Goal: Task Accomplishment & Management: Use online tool/utility

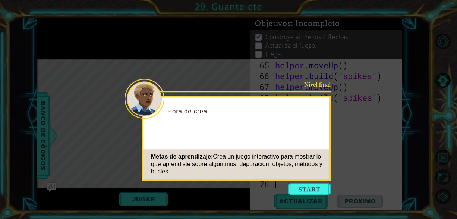
scroll to position [767, 0]
click at [297, 187] on button "Start" at bounding box center [309, 189] width 42 height 12
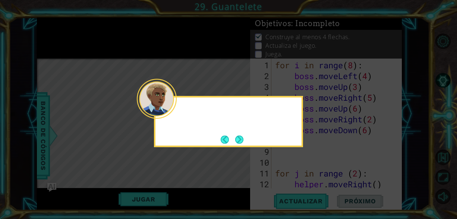
scroll to position [0, 0]
click at [238, 139] on button "Next" at bounding box center [239, 139] width 8 height 8
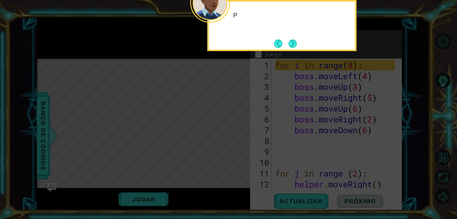
click at [238, 139] on icon at bounding box center [228, 33] width 457 height 372
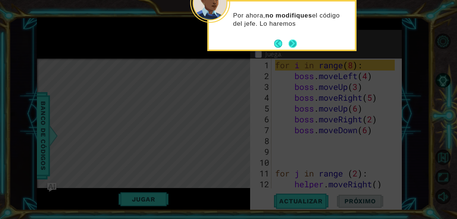
click at [289, 44] on button "Next" at bounding box center [292, 44] width 8 height 8
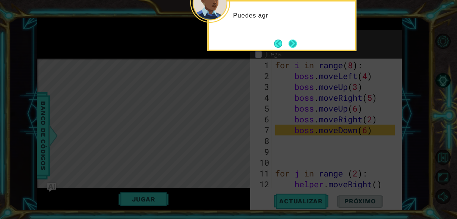
drag, startPoint x: 289, startPoint y: 44, endPoint x: 288, endPoint y: 38, distance: 5.7
click at [288, 40] on button "Next" at bounding box center [292, 44] width 8 height 8
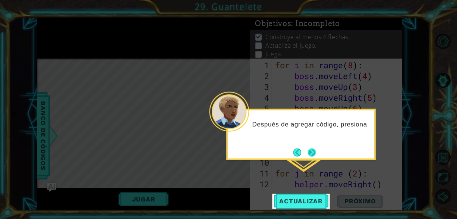
click at [310, 152] on button "Next" at bounding box center [311, 152] width 8 height 8
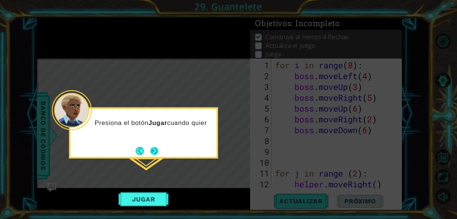
click at [150, 151] on button "Next" at bounding box center [154, 150] width 8 height 8
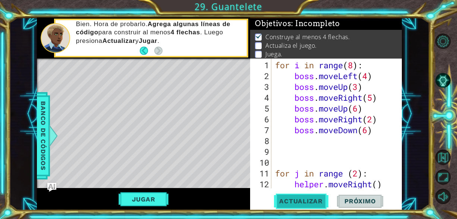
click at [309, 198] on span "Actualizar" at bounding box center [301, 200] width 59 height 7
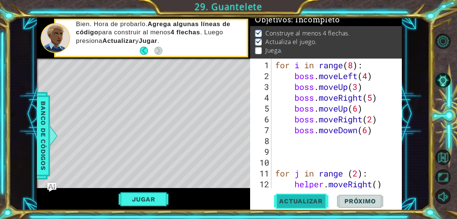
scroll to position [6, 0]
click at [151, 197] on button "Jugar" at bounding box center [144, 199] width 50 height 14
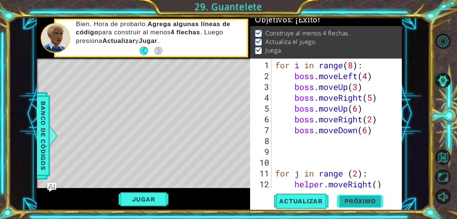
click at [364, 203] on span "Próximo" at bounding box center [360, 201] width 46 height 7
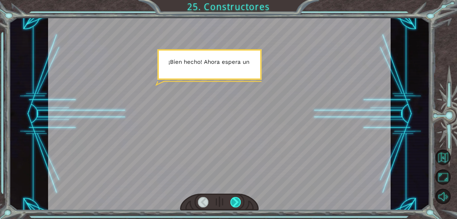
click at [238, 201] on div at bounding box center [235, 202] width 10 height 10
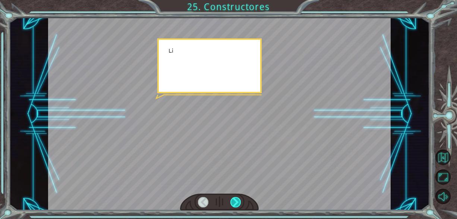
click at [238, 201] on div at bounding box center [235, 202] width 10 height 10
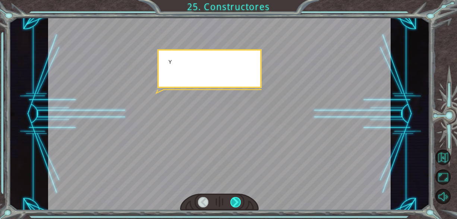
click at [238, 201] on div at bounding box center [235, 202] width 10 height 10
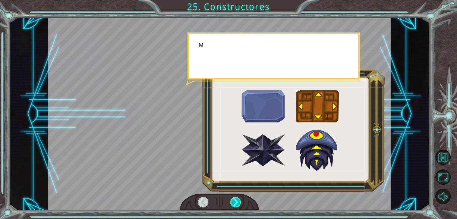
click at [238, 201] on div at bounding box center [235, 202] width 10 height 10
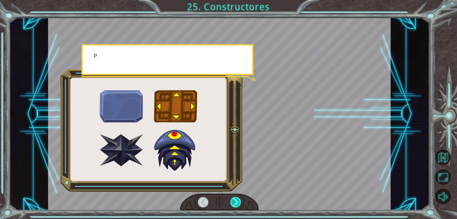
click at [238, 201] on div at bounding box center [235, 202] width 10 height 10
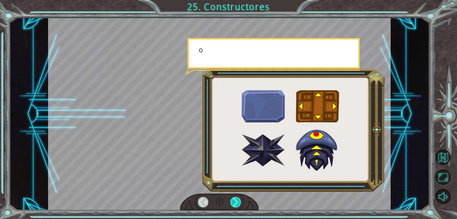
click at [238, 201] on div at bounding box center [235, 202] width 10 height 10
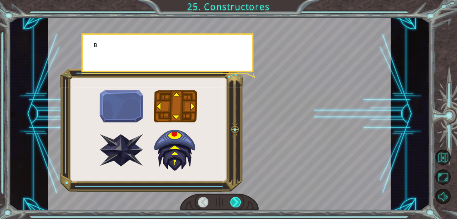
click at [238, 201] on div at bounding box center [235, 202] width 10 height 10
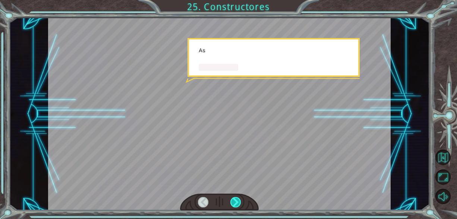
click at [238, 201] on div at bounding box center [235, 202] width 10 height 10
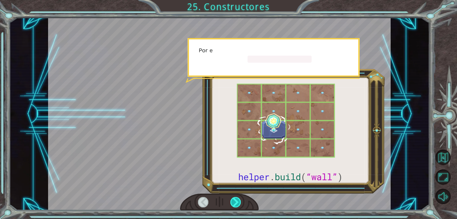
click at [238, 201] on div at bounding box center [235, 202] width 10 height 10
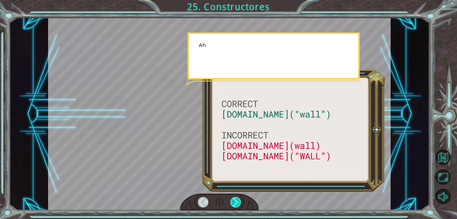
click at [238, 201] on div at bounding box center [235, 202] width 10 height 10
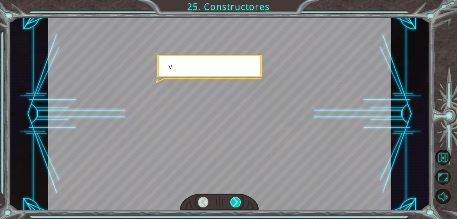
click at [238, 201] on div at bounding box center [235, 202] width 10 height 10
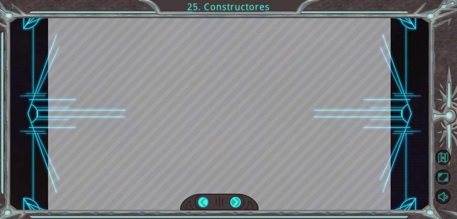
click at [238, 201] on div at bounding box center [235, 202] width 10 height 10
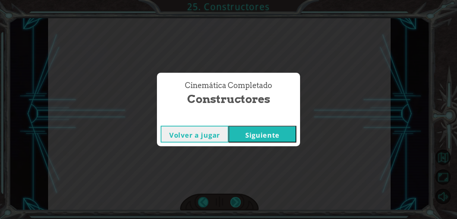
click at [238, 0] on div "CORRECT [DOMAIN_NAME](“wall”) INCORRECT [DOMAIN_NAME](wall) [DOMAIN_NAME](“WALL…" at bounding box center [228, 0] width 457 height 0
click at [238, 201] on div "Cinemática Completado Constructores Volver a jugar [GEOGRAPHIC_DATA]" at bounding box center [228, 109] width 457 height 219
drag, startPoint x: 238, startPoint y: 201, endPoint x: 299, endPoint y: 107, distance: 111.7
click at [299, 107] on div "Cinemática Completado Constructores Volver a jugar [GEOGRAPHIC_DATA]" at bounding box center [228, 109] width 457 height 219
click at [288, 132] on button "Siguiente" at bounding box center [262, 134] width 68 height 17
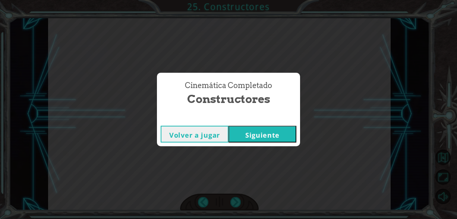
click at [288, 132] on button "Siguiente" at bounding box center [262, 134] width 68 height 17
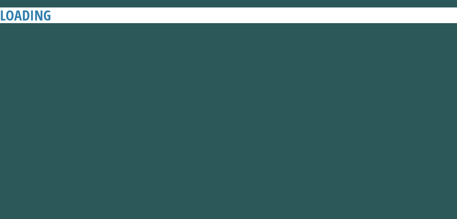
click at [288, 132] on button "Siguiente" at bounding box center [262, 134] width 68 height 17
click at [242, 159] on div "Cinemática Completado Constructores Volver a jugar [GEOGRAPHIC_DATA]" at bounding box center [228, 109] width 457 height 219
click at [278, 131] on button "Siguiente" at bounding box center [262, 134] width 68 height 17
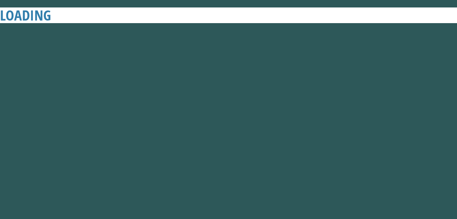
click at [249, 104] on span "Constructores" at bounding box center [228, 99] width 83 height 16
click at [319, 142] on div "Cinemática Completado Constructores Volver a jugar [GEOGRAPHIC_DATA]" at bounding box center [228, 109] width 457 height 219
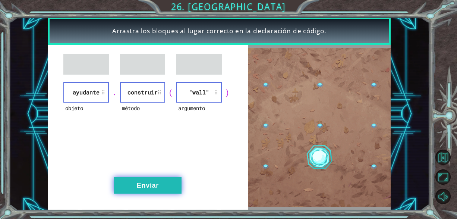
click at [170, 189] on button "Enviar" at bounding box center [148, 185] width 68 height 17
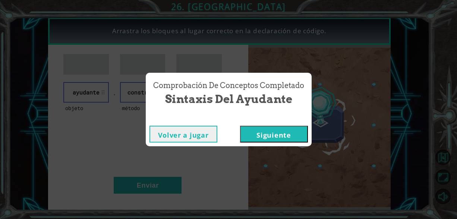
click at [278, 134] on button "Siguiente" at bounding box center [274, 134] width 68 height 17
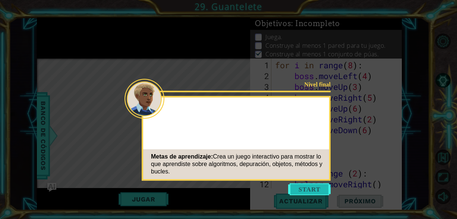
click at [308, 185] on button "Start" at bounding box center [309, 189] width 42 height 12
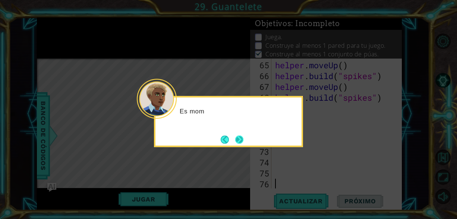
scroll to position [767, 0]
click at [243, 141] on button "Next" at bounding box center [239, 139] width 8 height 8
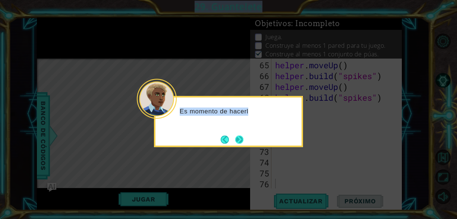
click at [243, 141] on icon at bounding box center [228, 109] width 457 height 219
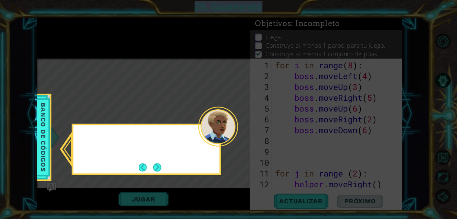
scroll to position [0, 0]
click at [243, 141] on icon at bounding box center [228, 109] width 457 height 219
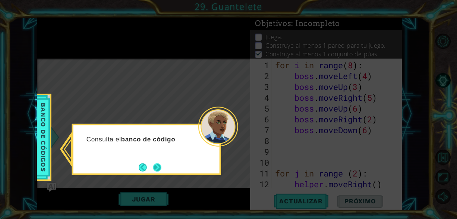
click at [161, 166] on button "Next" at bounding box center [157, 167] width 8 height 8
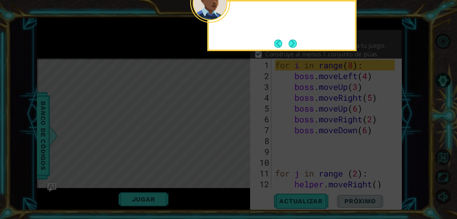
click at [163, 166] on icon at bounding box center [228, 33] width 457 height 372
drag, startPoint x: 163, startPoint y: 166, endPoint x: 249, endPoint y: 60, distance: 136.1
click at [250, 61] on icon at bounding box center [228, 33] width 457 height 372
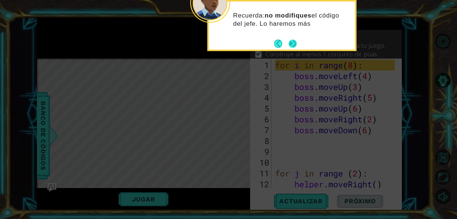
click at [296, 43] on button "Next" at bounding box center [292, 44] width 8 height 8
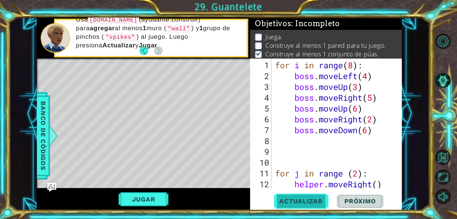
click at [307, 197] on button "Actualizar" at bounding box center [301, 200] width 59 height 15
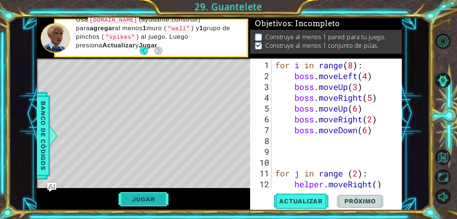
click at [146, 196] on button "Jugar" at bounding box center [144, 199] width 50 height 14
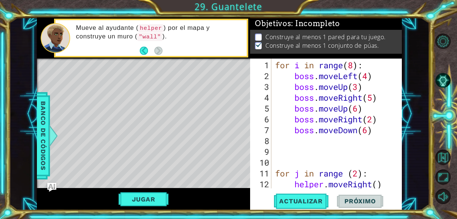
click at [372, 161] on div "for i in range ( 8 ) : boss . moveLeft ( 4 ) boss . moveUp ( 3 ) boss . moveRig…" at bounding box center [336, 141] width 125 height 162
click at [310, 190] on div "1 2 3 4 5 6 7 8 9 10 11 12 13 for i in range ( 8 ) : boss . moveLeft ( 4 ) boss…" at bounding box center [326, 135] width 152 height 152
click at [308, 197] on button "Actualizar" at bounding box center [301, 200] width 59 height 15
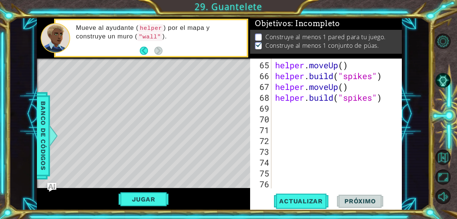
scroll to position [767, 0]
click at [294, 114] on div "helper . moveUp ( ) helper . build ( "spikes" ) helper . moveUp ( ) helper . bu…" at bounding box center [336, 135] width 125 height 151
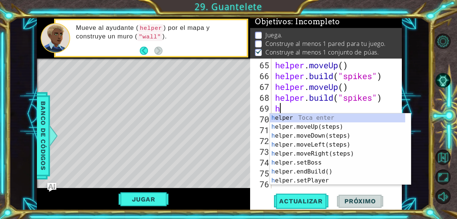
scroll to position [2, 0]
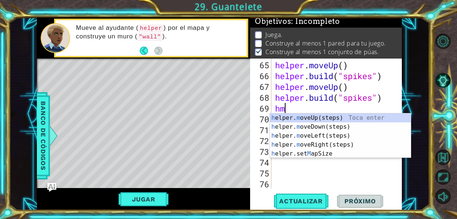
type textarea "hmu"
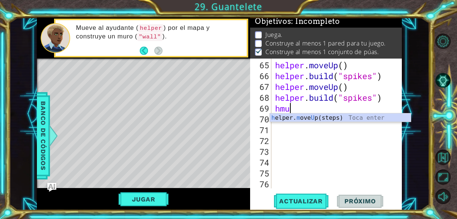
scroll to position [0, 0]
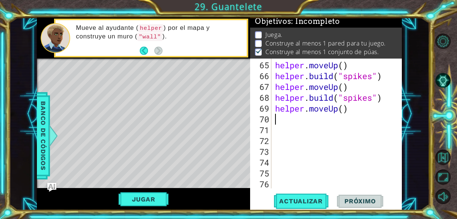
type textarea "<"
type textarea "helper.moveUp(3)"
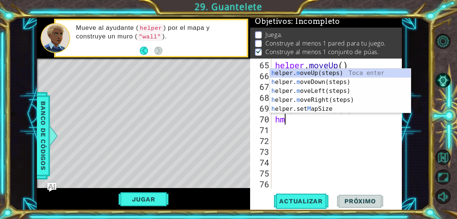
type textarea "hmr"
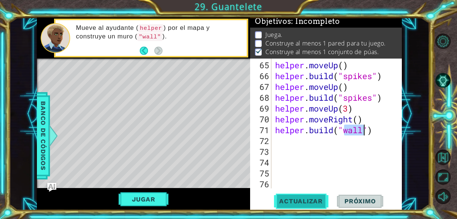
type textarea "[DOMAIN_NAME]("wall")"
click at [302, 194] on button "Actualizar" at bounding box center [301, 200] width 59 height 15
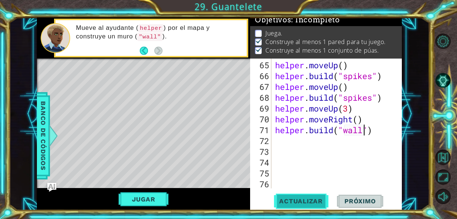
scroll to position [6, 0]
click at [156, 195] on button "Jugar" at bounding box center [144, 199] width 50 height 14
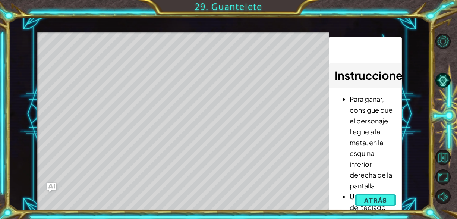
scroll to position [4, 0]
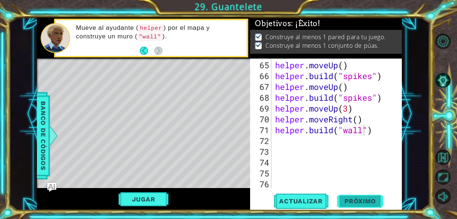
click at [361, 197] on button "Próximo" at bounding box center [360, 201] width 46 height 15
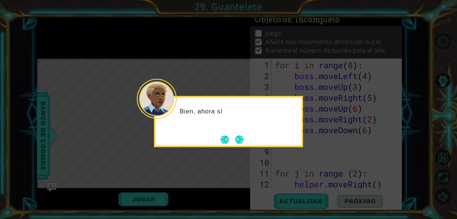
scroll to position [13, 0]
click at [240, 141] on button "Next" at bounding box center [239, 139] width 8 height 8
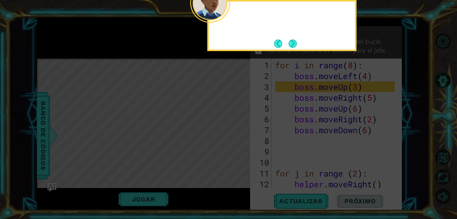
click at [240, 141] on icon at bounding box center [228, 33] width 457 height 372
click at [292, 40] on button "Next" at bounding box center [292, 44] width 8 height 8
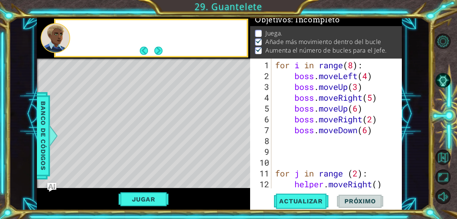
click at [292, 46] on p "Aumenta el número de bucles para el Jefe." at bounding box center [325, 50] width 121 height 8
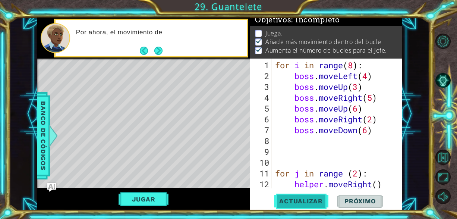
click at [299, 198] on span "Actualizar" at bounding box center [301, 200] width 59 height 7
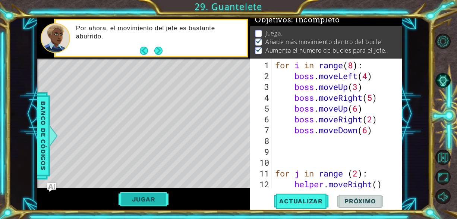
click at [157, 202] on button "Jugar" at bounding box center [144, 199] width 50 height 14
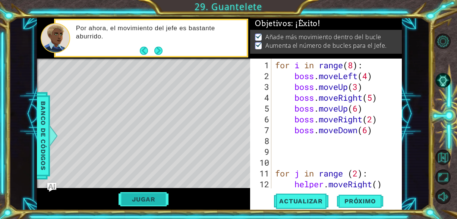
scroll to position [4, 0]
click at [362, 204] on span "Próximo" at bounding box center [360, 201] width 46 height 7
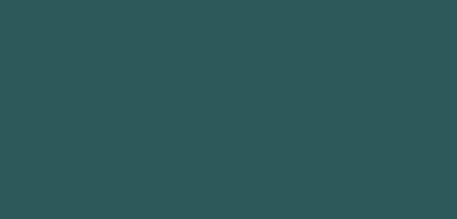
click at [362, 204] on body "1 2 3 4 5 6 7 8 9 h elper. b uild(type) Toca enter h elper.set B oss Toca enter…" at bounding box center [228, 109] width 457 height 219
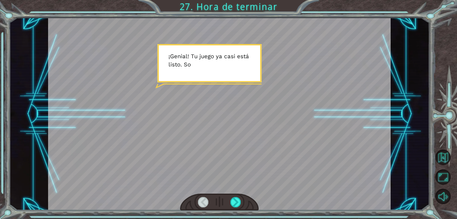
click at [331, 152] on div at bounding box center [219, 114] width 342 height 193
click at [240, 204] on div at bounding box center [235, 202] width 10 height 10
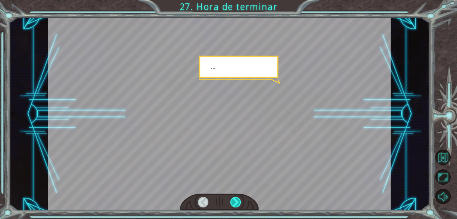
click at [240, 204] on div at bounding box center [235, 202] width 10 height 10
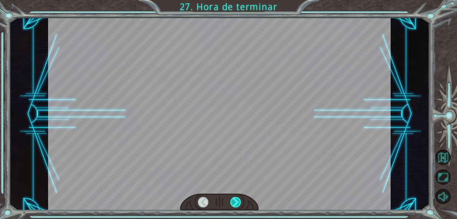
click at [240, 204] on div at bounding box center [235, 202] width 10 height 10
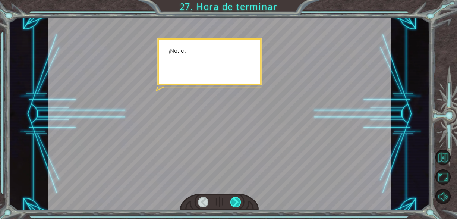
click at [240, 204] on div at bounding box center [235, 202] width 10 height 10
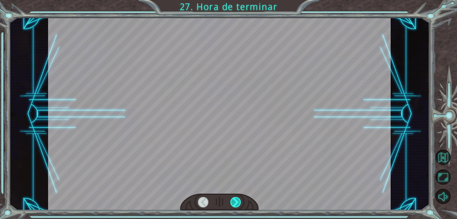
click at [240, 204] on div at bounding box center [235, 202] width 10 height 10
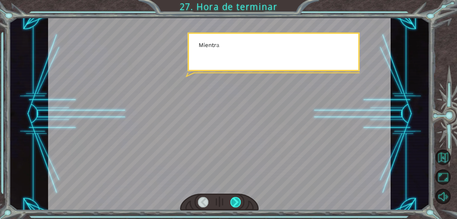
click at [240, 204] on div at bounding box center [235, 202] width 10 height 10
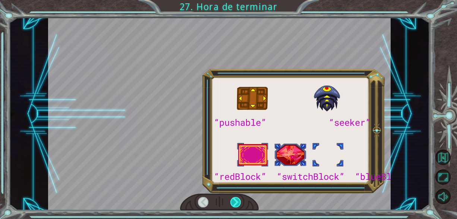
click at [240, 204] on div at bounding box center [235, 202] width 10 height 10
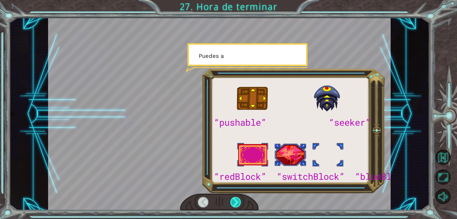
click at [240, 204] on div at bounding box center [235, 202] width 10 height 10
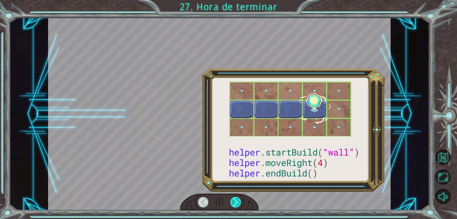
click at [240, 204] on div at bounding box center [235, 202] width 10 height 10
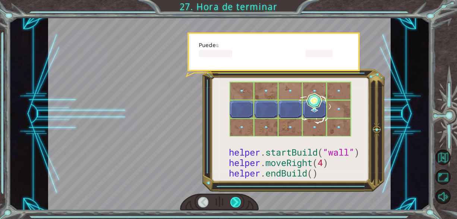
click at [240, 204] on div at bounding box center [235, 202] width 10 height 10
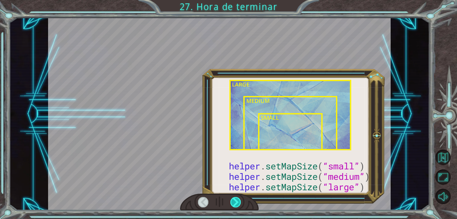
click at [240, 204] on div at bounding box center [235, 202] width 10 height 10
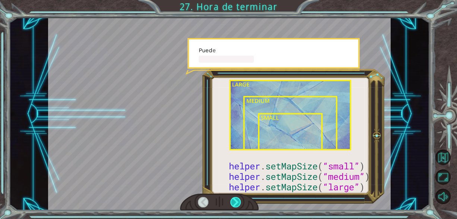
click at [240, 204] on div at bounding box center [235, 202] width 10 height 10
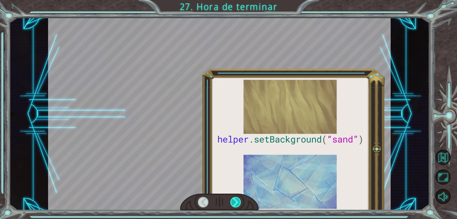
click at [240, 204] on div at bounding box center [235, 202] width 10 height 10
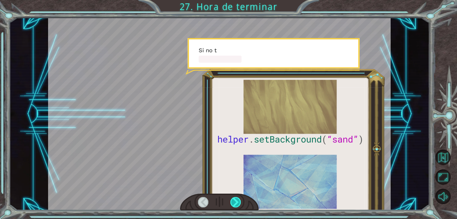
click at [240, 204] on div at bounding box center [235, 202] width 10 height 10
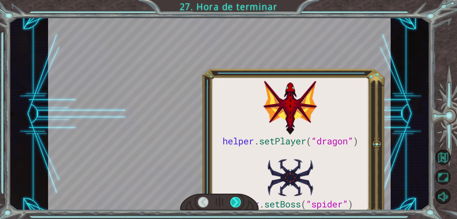
click at [240, 204] on div at bounding box center [235, 202] width 10 height 10
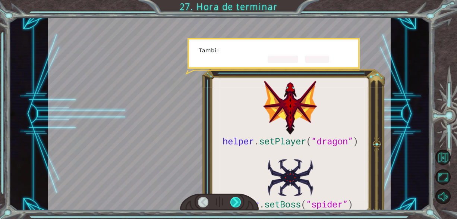
click at [240, 204] on div at bounding box center [235, 202] width 10 height 10
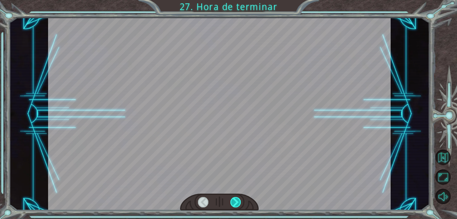
click at [240, 204] on div at bounding box center [235, 202] width 10 height 10
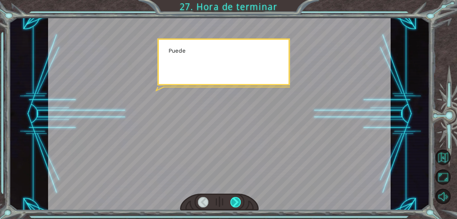
click at [240, 204] on div at bounding box center [235, 202] width 10 height 10
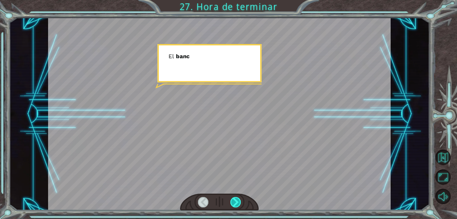
click at [240, 204] on div at bounding box center [235, 202] width 10 height 10
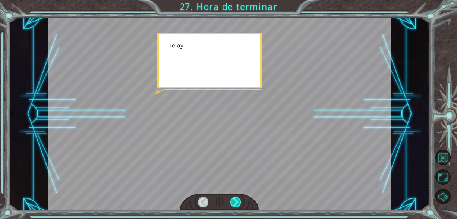
click at [240, 204] on div at bounding box center [235, 202] width 10 height 10
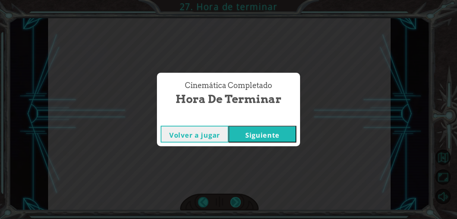
click at [240, 204] on div "Cinemática Completado Hora de terminar Volver a jugar [GEOGRAPHIC_DATA]" at bounding box center [228, 109] width 457 height 219
drag, startPoint x: 240, startPoint y: 204, endPoint x: 287, endPoint y: 115, distance: 101.0
click at [287, 115] on div "Cinemática Completado Hora de terminar Volver a jugar [GEOGRAPHIC_DATA]" at bounding box center [228, 109] width 457 height 219
click at [278, 133] on button "Siguiente" at bounding box center [262, 134] width 68 height 17
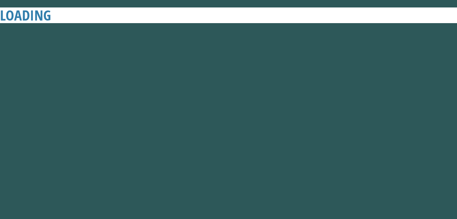
click at [278, 133] on button "Siguiente" at bounding box center [262, 134] width 68 height 17
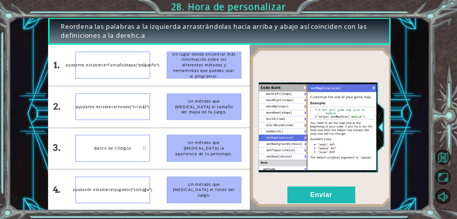
click at [136, 195] on div "ayudante.establecerJugador("tortuga")" at bounding box center [112, 189] width 75 height 27
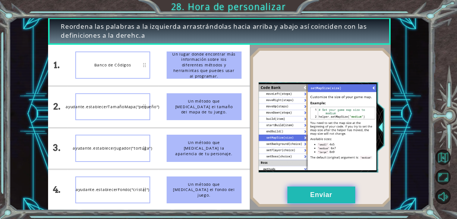
click at [299, 195] on button "Enviar" at bounding box center [321, 194] width 68 height 17
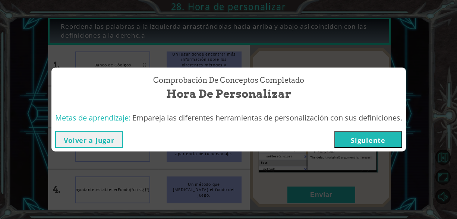
click at [368, 144] on button "Siguiente" at bounding box center [368, 139] width 68 height 17
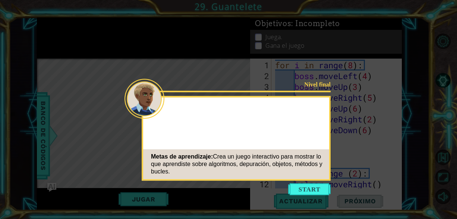
click at [305, 187] on button "Start" at bounding box center [309, 189] width 42 height 12
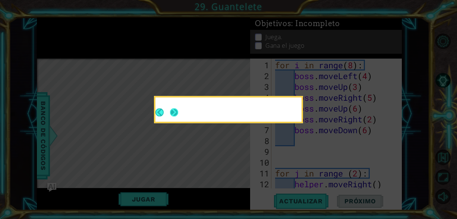
click at [177, 112] on button "Next" at bounding box center [174, 112] width 8 height 8
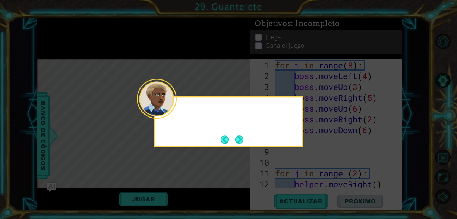
click at [177, 112] on div at bounding box center [228, 109] width 146 height 24
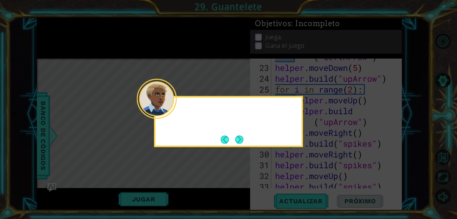
click at [177, 112] on div at bounding box center [228, 110] width 146 height 21
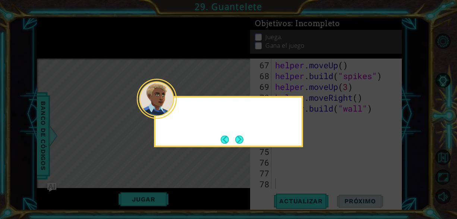
scroll to position [789, 0]
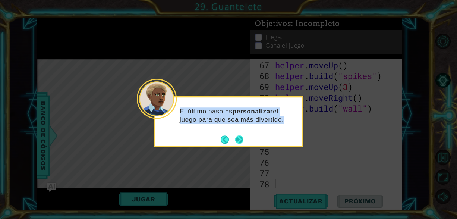
click at [237, 137] on button "Next" at bounding box center [239, 139] width 8 height 8
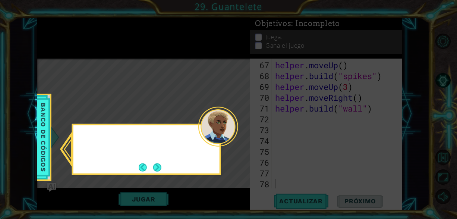
click at [237, 137] on div at bounding box center [218, 127] width 40 height 40
click at [158, 164] on button "Next" at bounding box center [157, 167] width 8 height 8
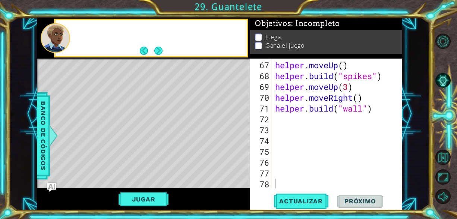
click at [158, 164] on div "Level Map" at bounding box center [209, 169] width 344 height 220
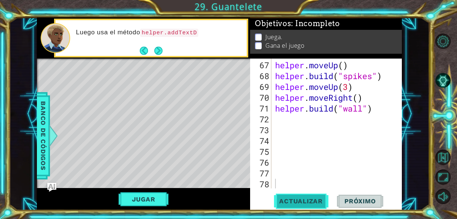
click at [295, 205] on button "Actualizar" at bounding box center [301, 200] width 59 height 15
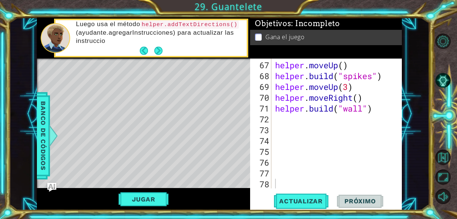
click at [152, 190] on div "Jugar" at bounding box center [144, 199] width 214 height 22
click at [152, 191] on div "Jugar" at bounding box center [144, 199] width 214 height 22
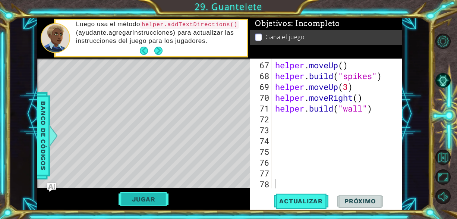
click at [151, 196] on button "Jugar" at bounding box center [144, 199] width 50 height 14
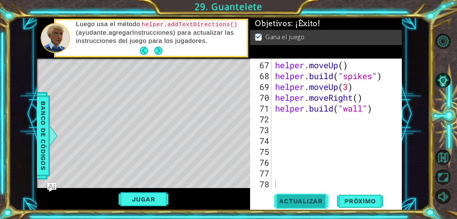
click at [282, 197] on button "Actualizar" at bounding box center [301, 200] width 59 height 15
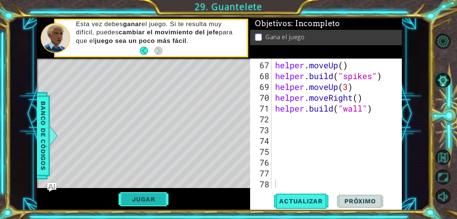
click at [129, 202] on button "Jugar" at bounding box center [144, 199] width 50 height 14
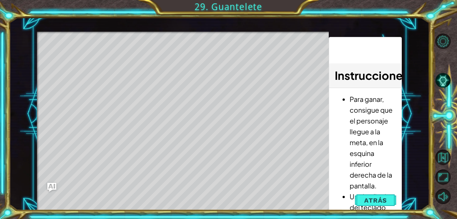
click at [222, 102] on div "Level Map" at bounding box center [209, 142] width 344 height 220
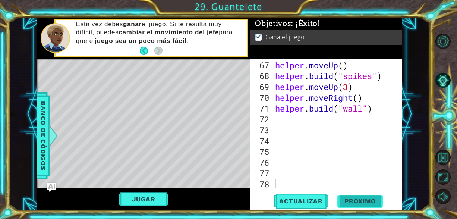
click at [364, 203] on span "Próximo" at bounding box center [360, 201] width 46 height 7
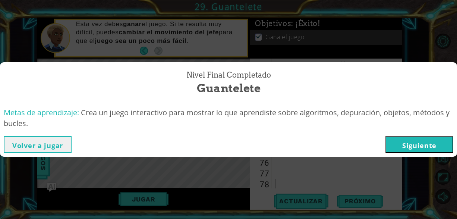
click at [416, 145] on button "Siguiente" at bounding box center [419, 144] width 68 height 17
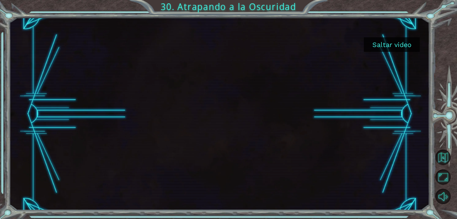
click at [395, 44] on button "Saltar video" at bounding box center [392, 44] width 56 height 15
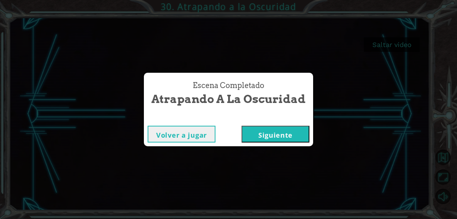
click at [292, 128] on button "Siguiente" at bounding box center [276, 134] width 68 height 17
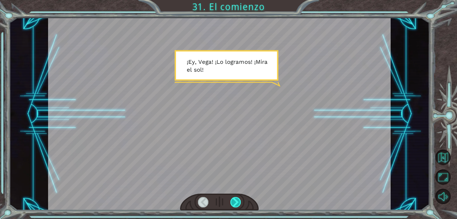
click at [236, 205] on div at bounding box center [235, 202] width 10 height 10
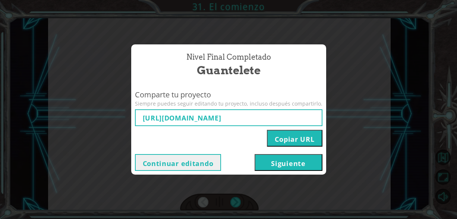
type input "https://www.ozaria.com/play/game-dev-level/1fhcapstoneb/68c844fd1c821962d0ad86a…"
click at [295, 164] on button "Siguiente" at bounding box center [289, 162] width 68 height 17
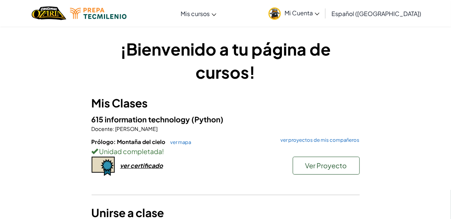
click at [173, 145] on h6 "Prólogo: Montaña del cielo ver mapa ver proyectos de mis compañeros" at bounding box center [226, 142] width 268 height 8
click at [174, 142] on link "ver mapa" at bounding box center [179, 142] width 25 height 6
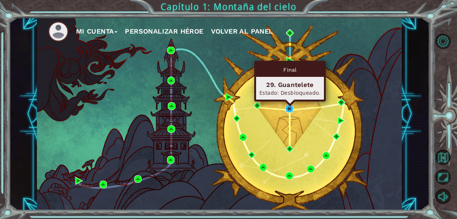
click at [289, 109] on img at bounding box center [289, 109] width 8 height 8
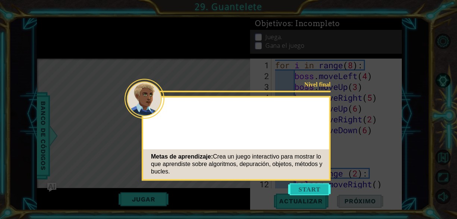
click at [321, 188] on button "Start" at bounding box center [309, 189] width 42 height 12
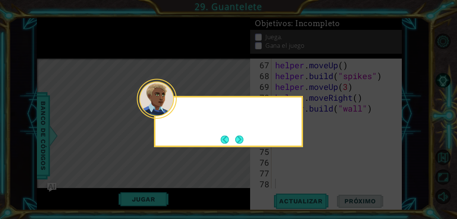
scroll to position [789, 0]
click at [321, 188] on icon at bounding box center [228, 109] width 457 height 219
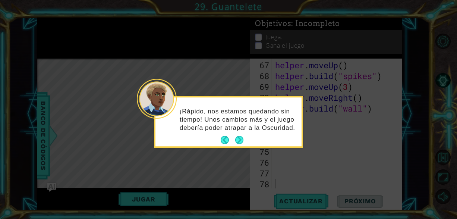
click at [238, 147] on div "¡Rápido, nos estamos quedando sin tiempo! Unos cambios más y el juego debería p…" at bounding box center [228, 122] width 149 height 52
click at [238, 139] on button "Next" at bounding box center [239, 140] width 8 height 8
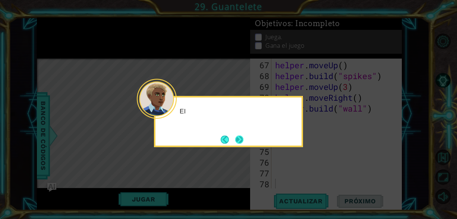
click at [239, 140] on button "Next" at bounding box center [239, 139] width 8 height 8
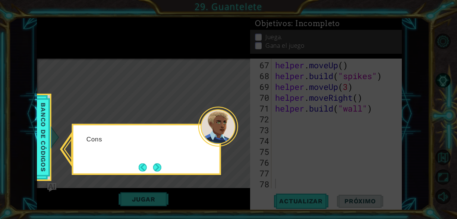
click at [239, 140] on icon at bounding box center [228, 109] width 457 height 219
click at [153, 170] on button "Next" at bounding box center [157, 167] width 8 height 8
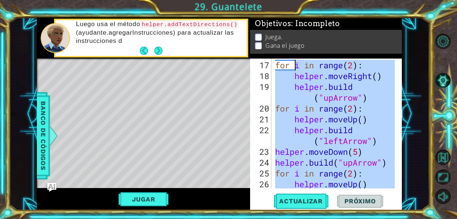
scroll to position [0, 0]
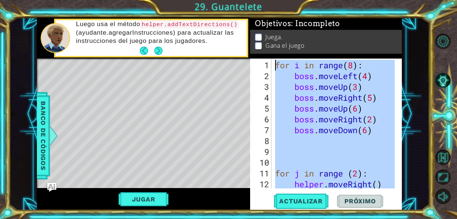
drag, startPoint x: 375, startPoint y: 111, endPoint x: 287, endPoint y: 44, distance: 111.2
click at [287, 44] on div "Objetivos : Incompleto Juega. Gana el juego 1 2 3 4 5 6 7 8 9 10 11 12 13 for i…" at bounding box center [326, 114] width 152 height 193
type textarea "for i in range(8): boss.moveLeft(4)"
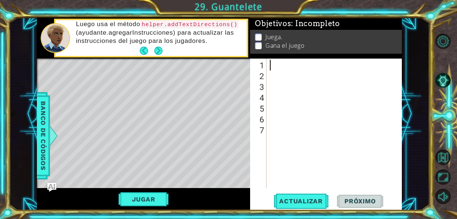
type textarea "[DOMAIN_NAME]("wall")"
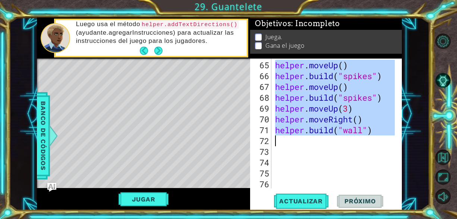
scroll to position [767, 0]
drag, startPoint x: 188, startPoint y: 195, endPoint x: 178, endPoint y: 196, distance: 10.1
click at [188, 195] on div "Jugar" at bounding box center [144, 199] width 214 height 22
click at [157, 198] on button "Jugar" at bounding box center [144, 199] width 50 height 14
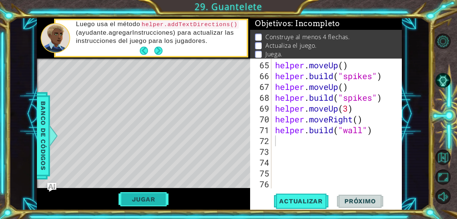
click at [157, 198] on button "Jugar" at bounding box center [144, 199] width 50 height 14
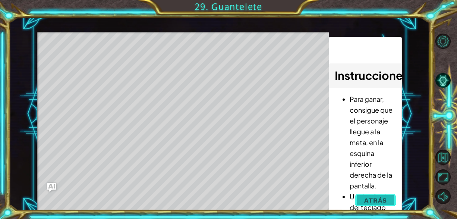
click at [375, 196] on button "Atrás" at bounding box center [375, 200] width 41 height 15
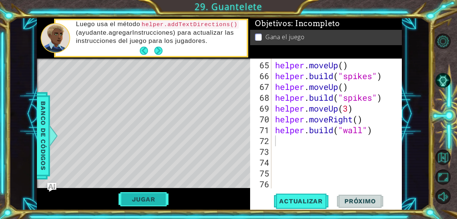
click at [154, 193] on button "Jugar" at bounding box center [144, 199] width 50 height 14
